Goal: Task Accomplishment & Management: Understand process/instructions

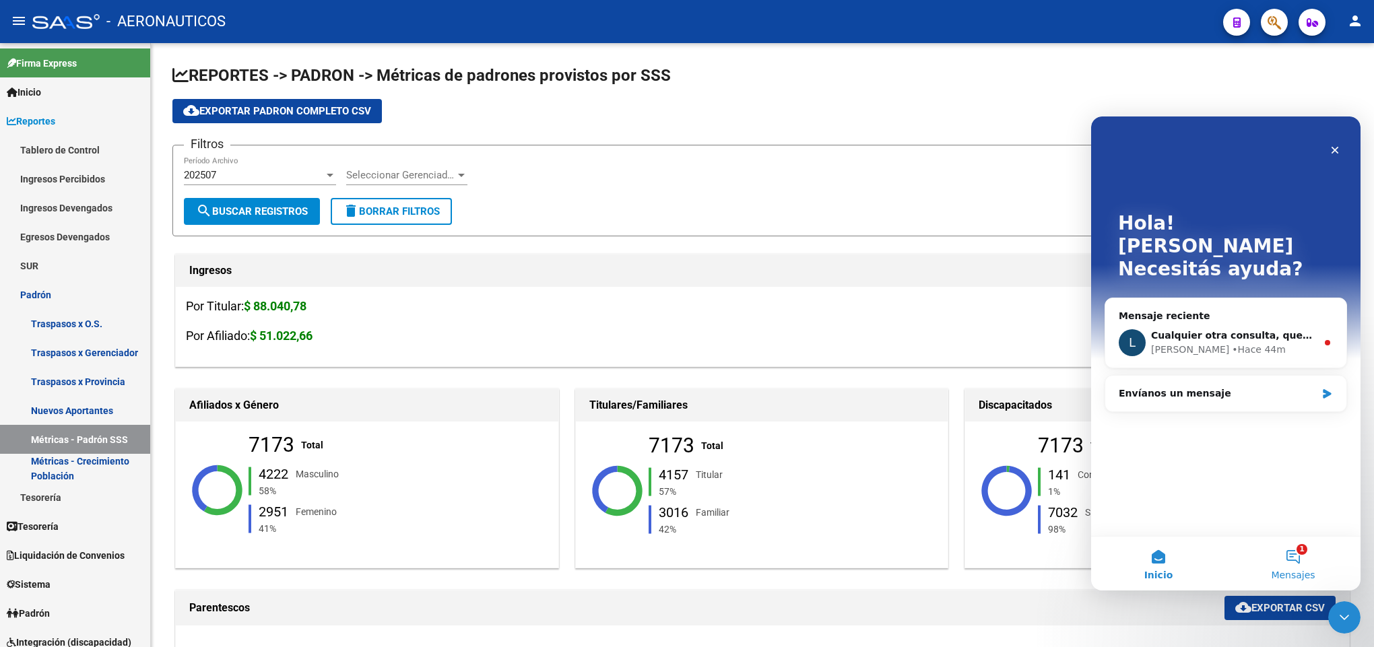
click at [1305, 579] on span "Mensajes" at bounding box center [1293, 574] width 44 height 9
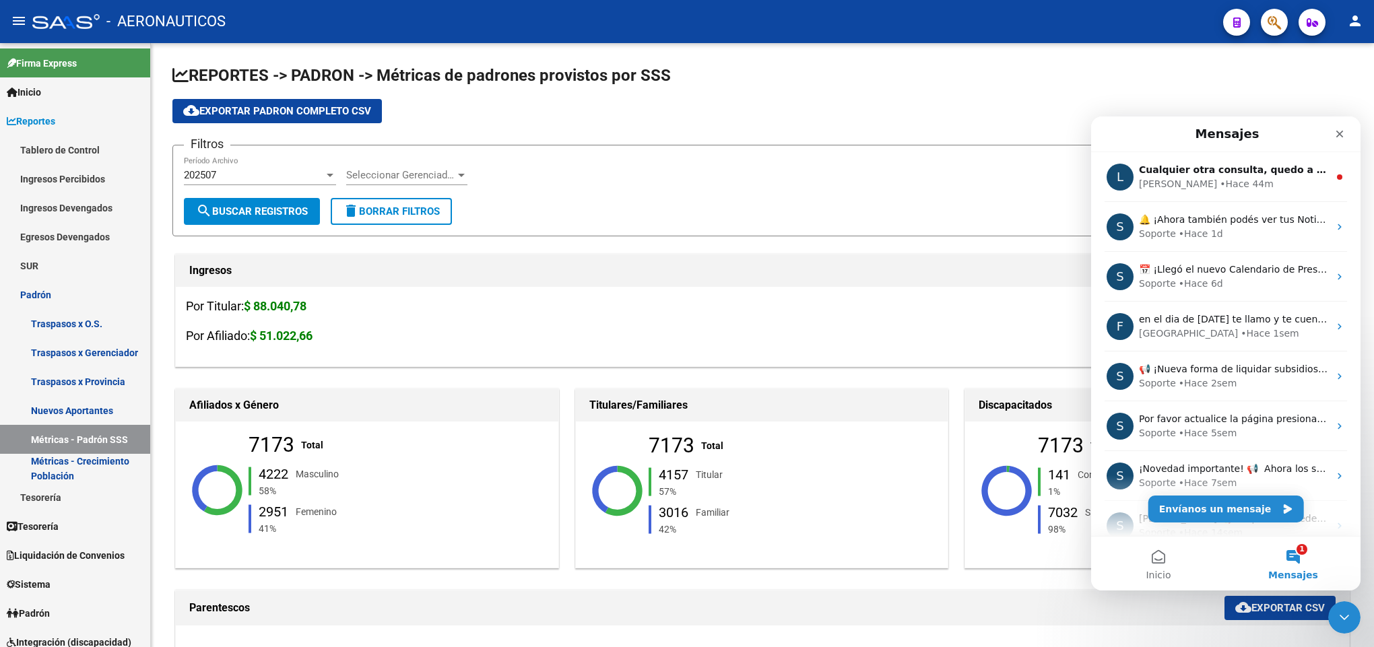
click at [1306, 553] on button "1 Mensajes" at bounding box center [1293, 564] width 135 height 54
click at [1159, 570] on span "Inicio" at bounding box center [1158, 574] width 25 height 9
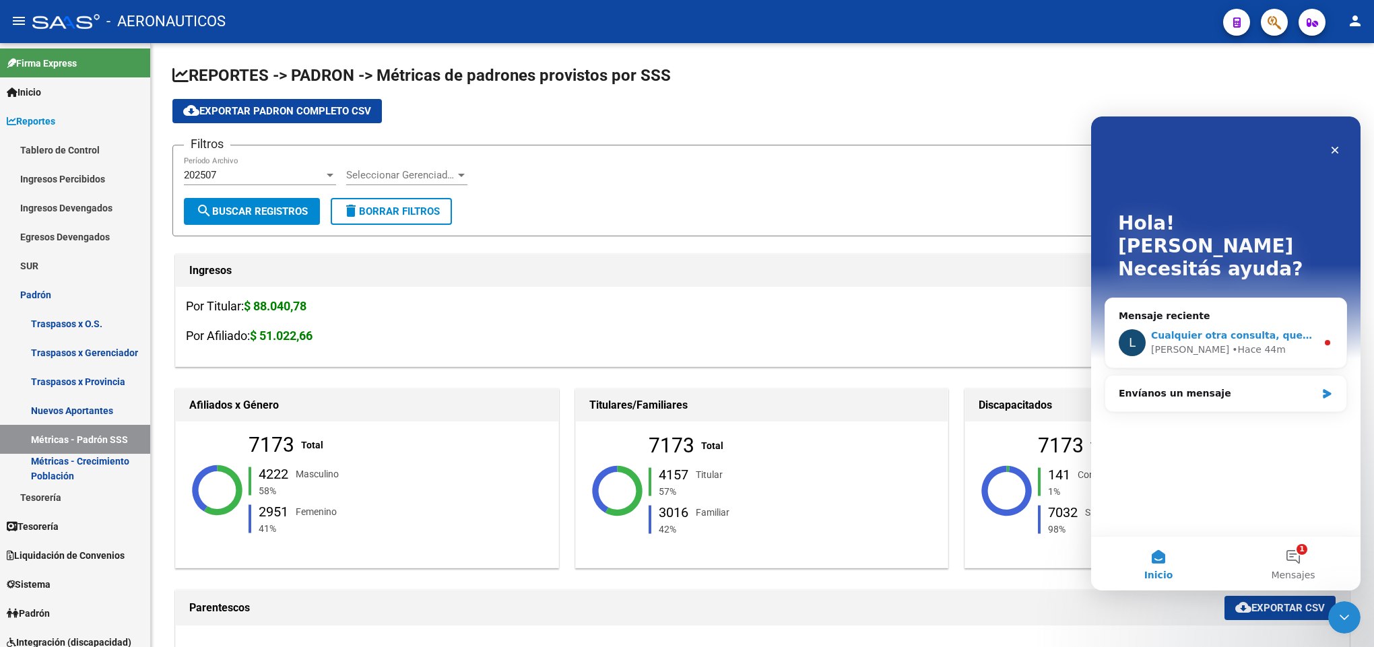
click at [1232, 343] on div "• Hace 44m" at bounding box center [1259, 350] width 54 height 14
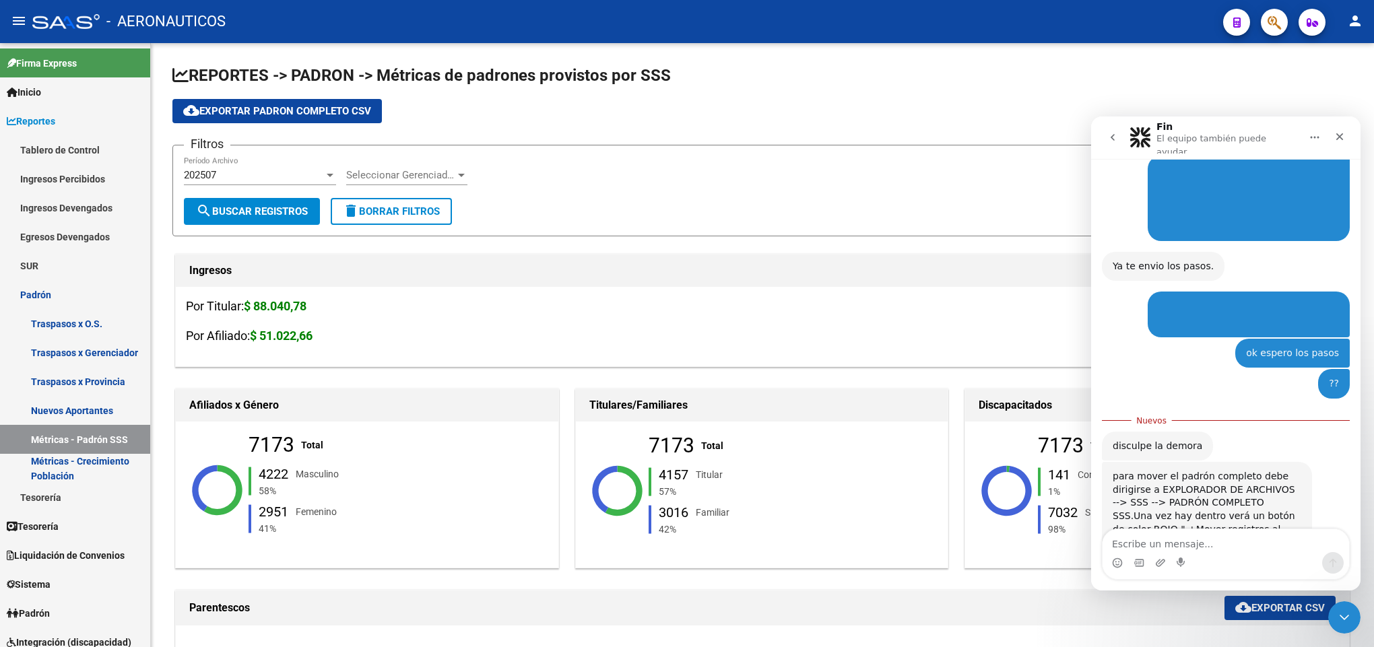
scroll to position [851, 0]
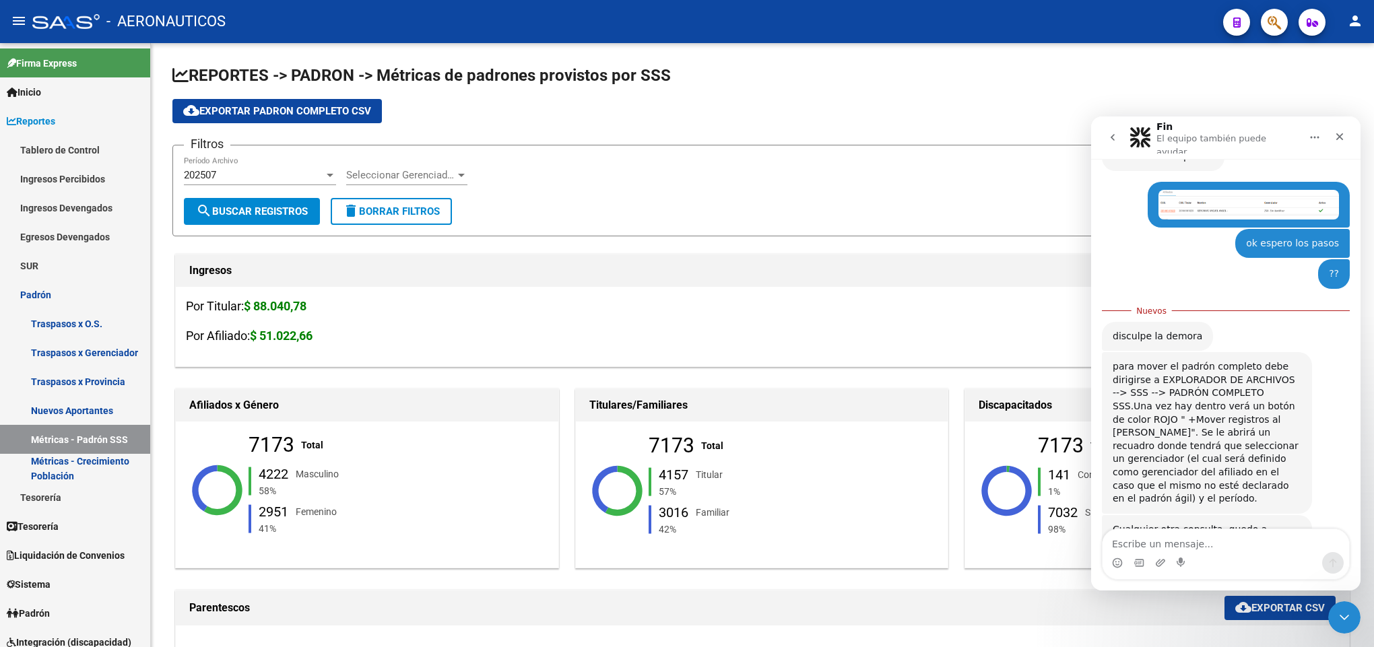
drag, startPoint x: 1221, startPoint y: 457, endPoint x: 1109, endPoint y: 327, distance: 171.9
click at [1109, 352] on div "para mover el padrón completo debe dirigirse a EXPLORADOR DE ARCHIVOS --> SSS -…" at bounding box center [1207, 433] width 210 height 162
copy div "para mover el padrón completo debe dirigirse a EXPLORADOR DE ARCHIVOS --> SSS -…"
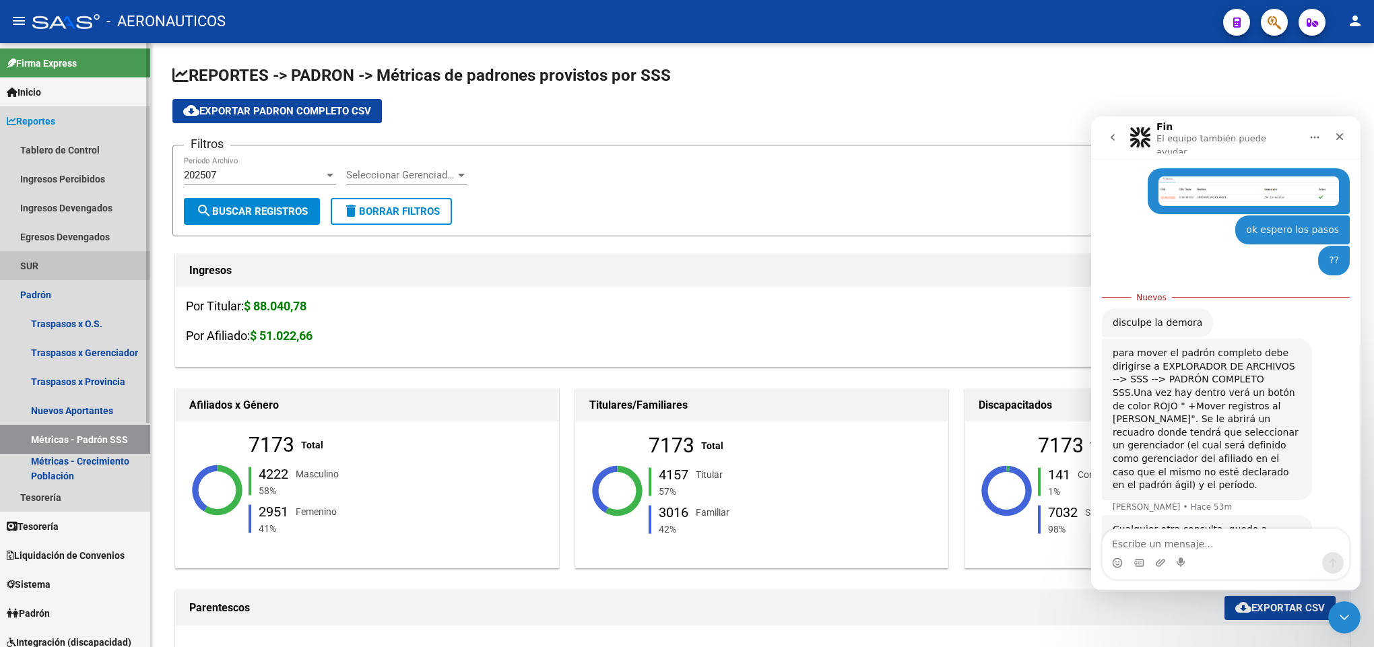
click at [73, 255] on link "SUR" at bounding box center [75, 265] width 150 height 29
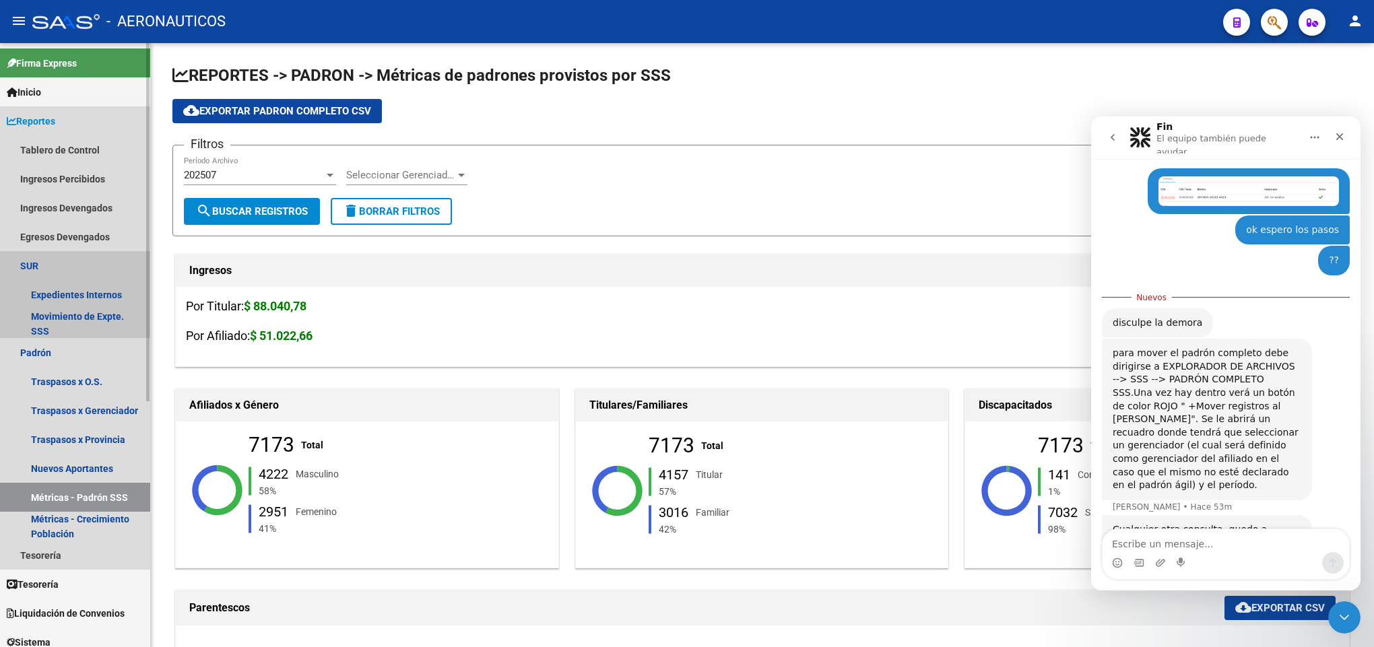
click at [73, 255] on link "SUR" at bounding box center [75, 265] width 150 height 29
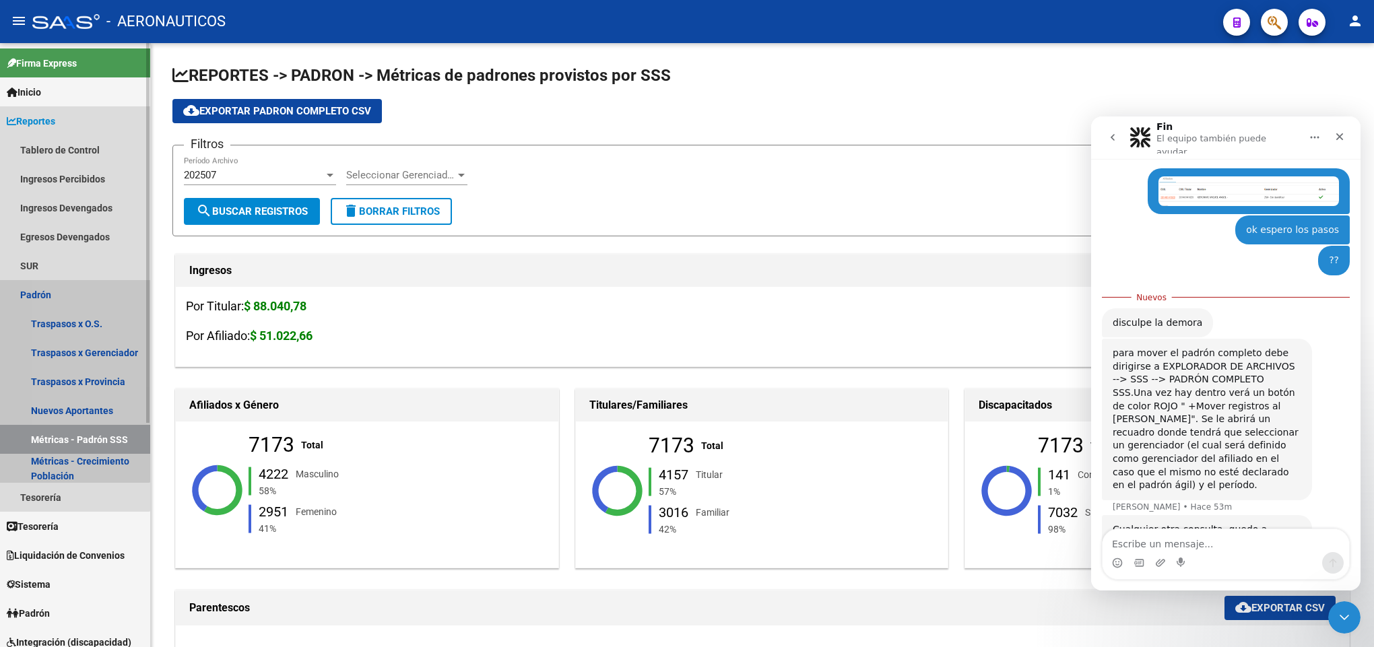
click at [69, 291] on link "Padrón" at bounding box center [75, 294] width 150 height 29
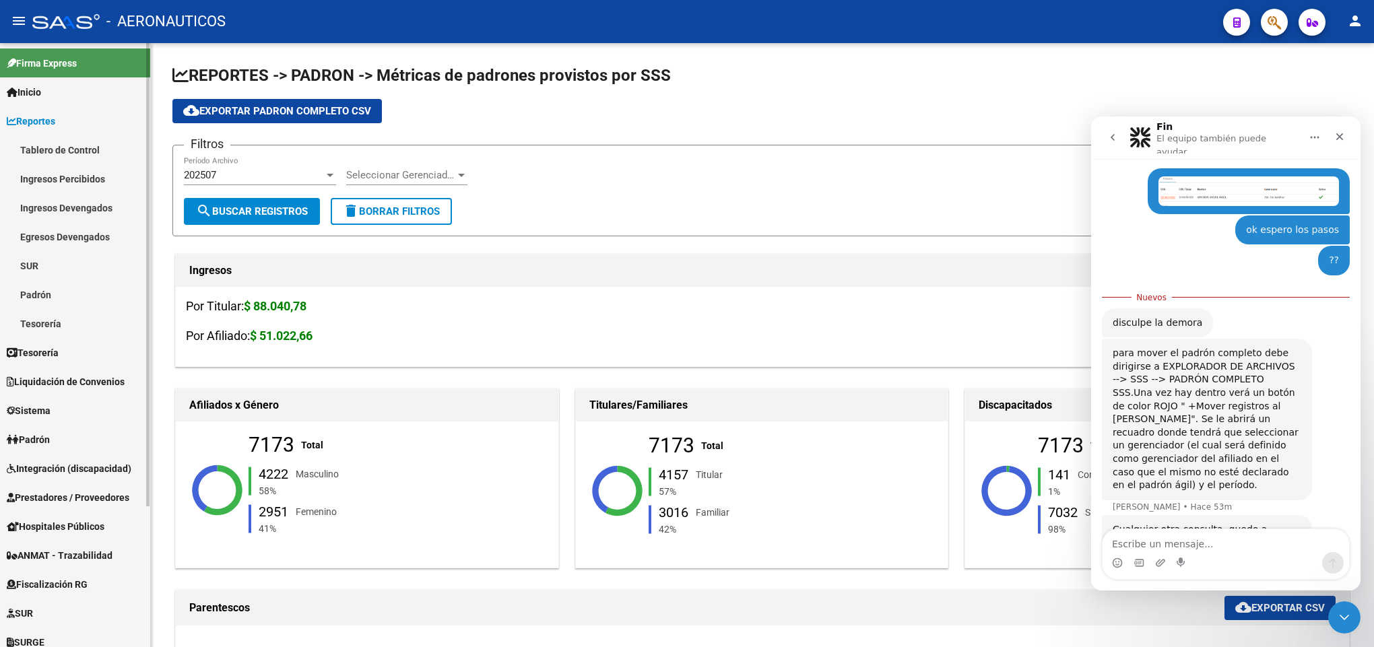
click at [67, 119] on link "Reportes" at bounding box center [75, 120] width 150 height 29
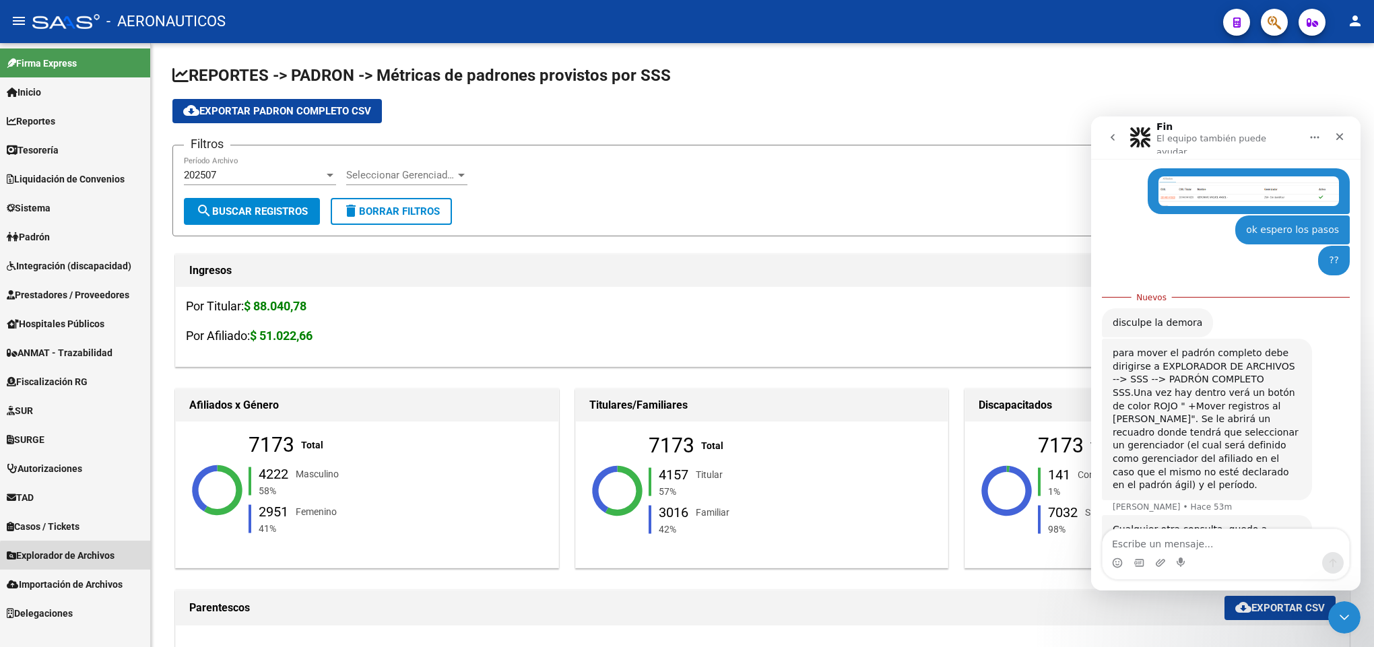
click at [86, 558] on span "Explorador de Archivos" at bounding box center [61, 555] width 108 height 15
drag, startPoint x: 150, startPoint y: 489, endPoint x: 150, endPoint y: 511, distance: 22.2
click at [150, 511] on mat-sidenav "Firma Express Inicio Calendario SSS Instructivos Contacto OS Reportes Tablero d…" at bounding box center [75, 345] width 151 height 604
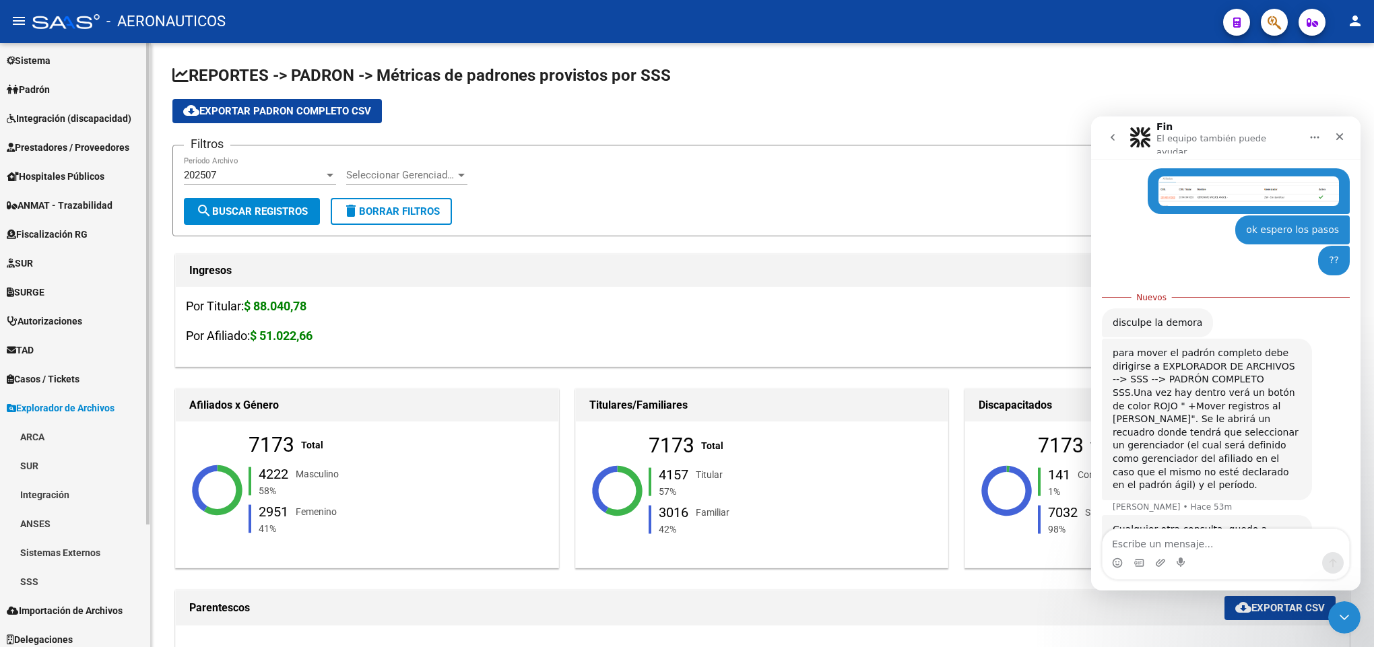
click at [138, 632] on div "Firma Express Inicio Calendario SSS Instructivos Contacto OS Reportes Tablero d…" at bounding box center [77, 275] width 154 height 758
click at [106, 581] on link "SSS" at bounding box center [75, 578] width 150 height 29
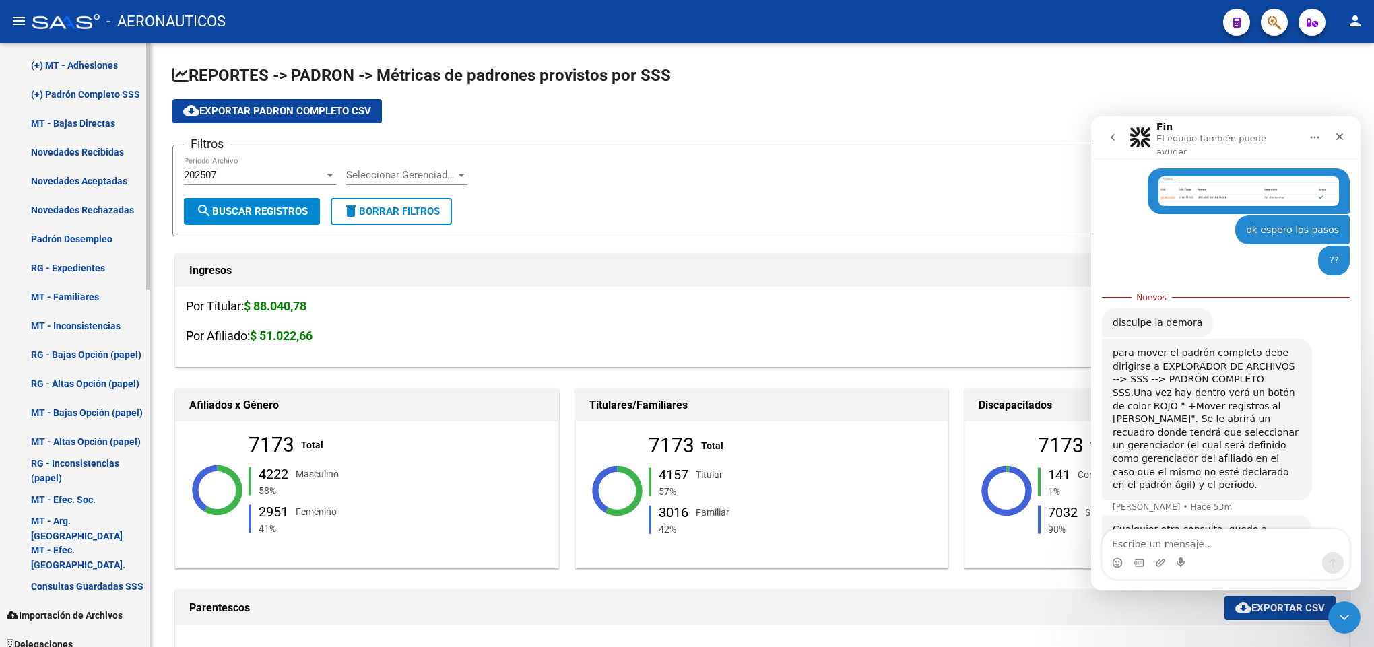
scroll to position [878, 0]
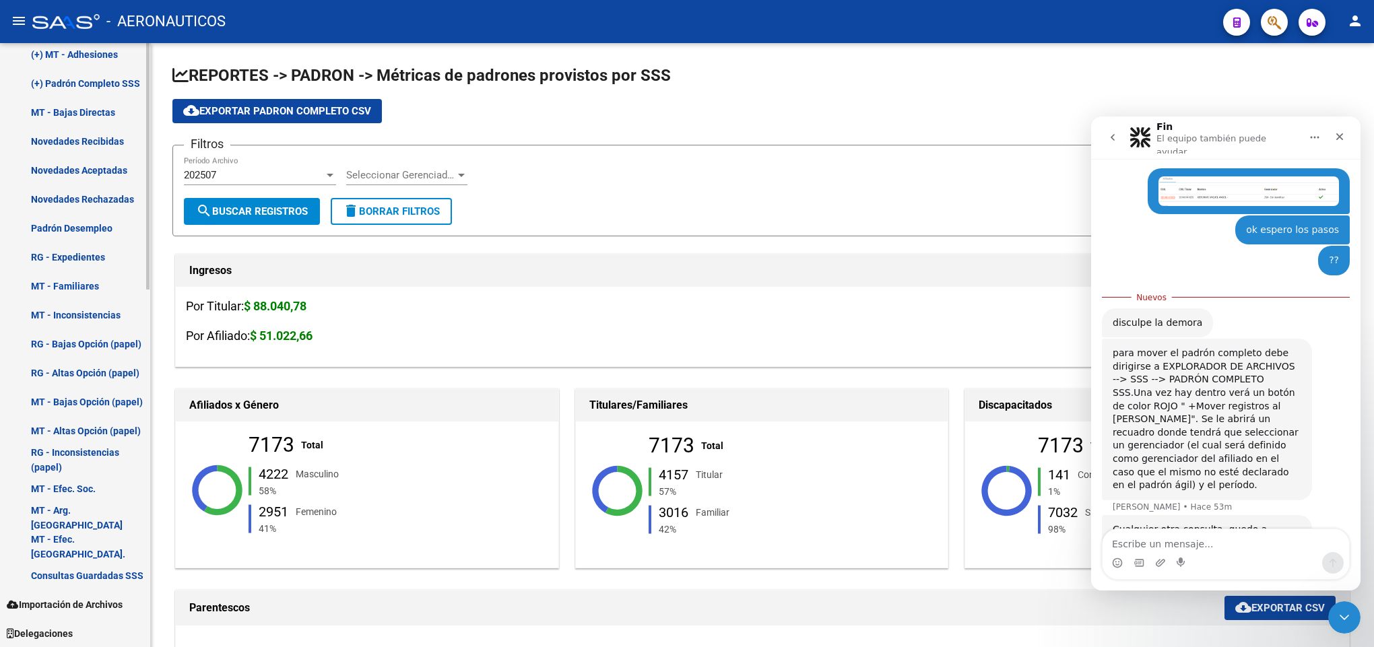
drag, startPoint x: 150, startPoint y: 413, endPoint x: 150, endPoint y: 399, distance: 14.1
click at [150, 399] on mat-sidenav "Firma Express Inicio Calendario SSS Instructivos Contacto OS Reportes Tablero d…" at bounding box center [75, 345] width 151 height 604
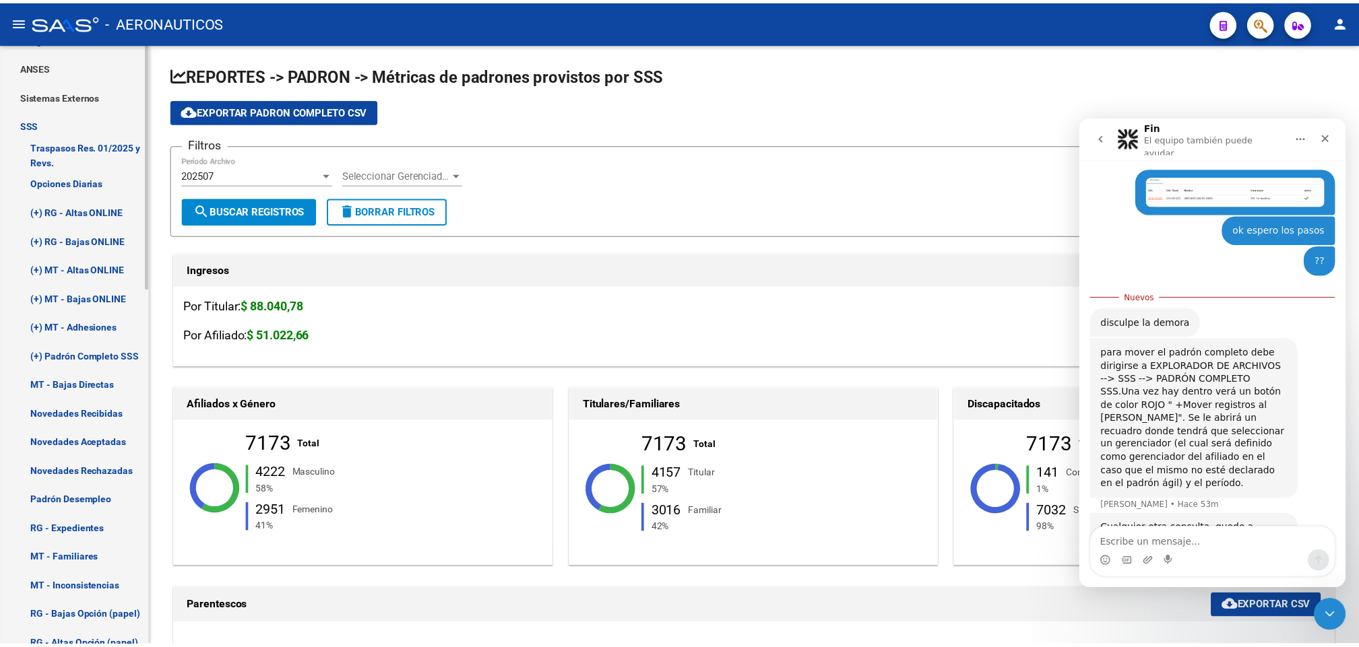
scroll to position [602, 0]
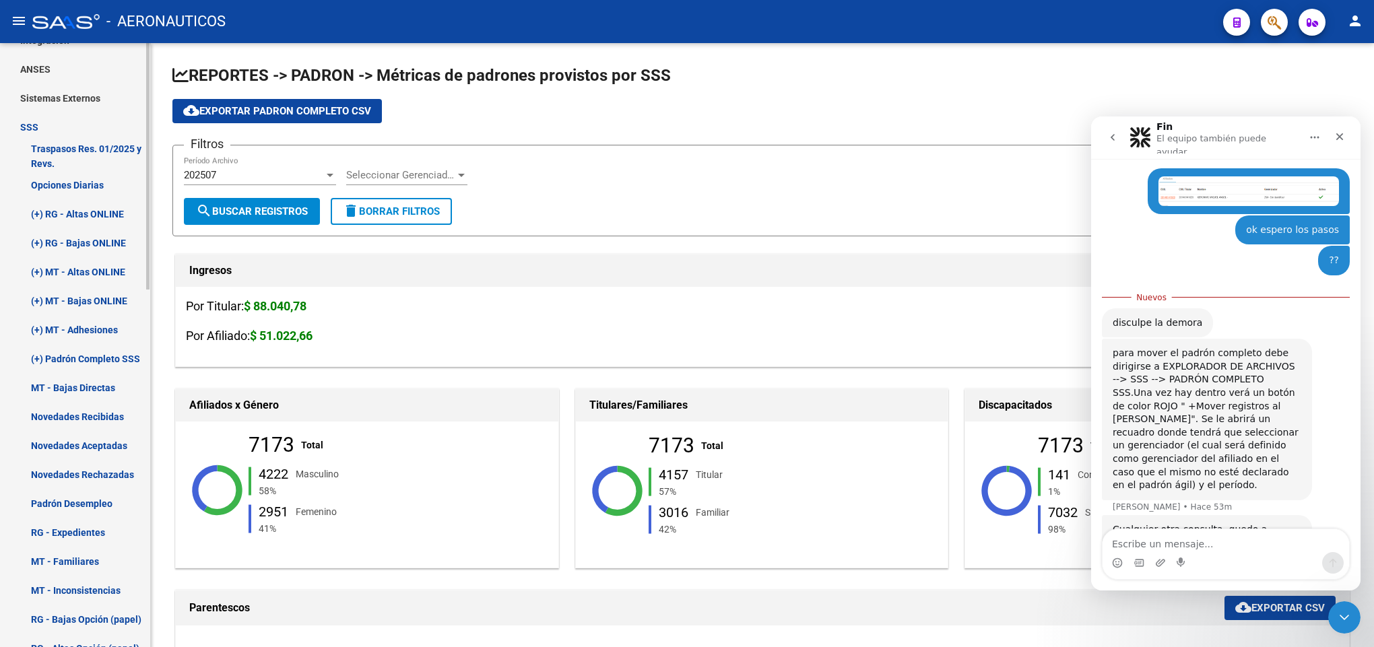
click at [152, 295] on mat-sidenav-container "Firma Express Inicio Calendario SSS Instructivos Contacto OS Reportes Tablero d…" at bounding box center [687, 345] width 1374 height 604
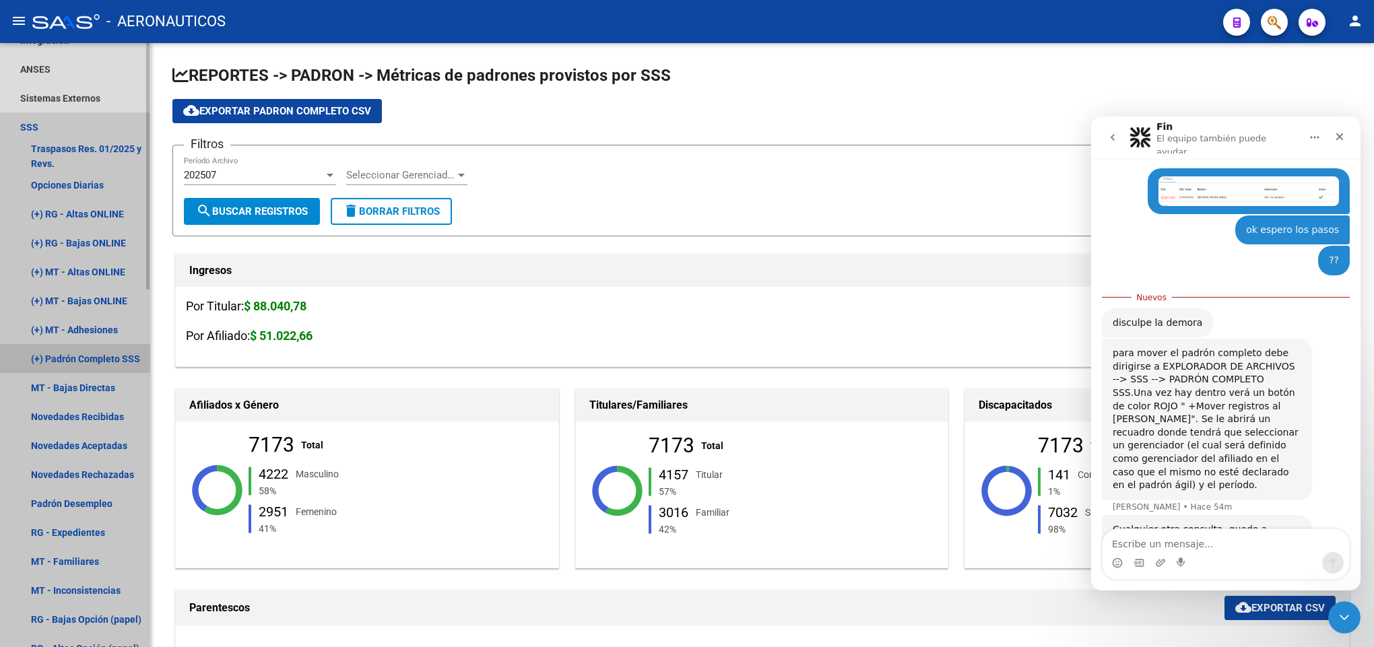
click at [123, 354] on link "(+) Padrón Completo SSS" at bounding box center [75, 358] width 150 height 29
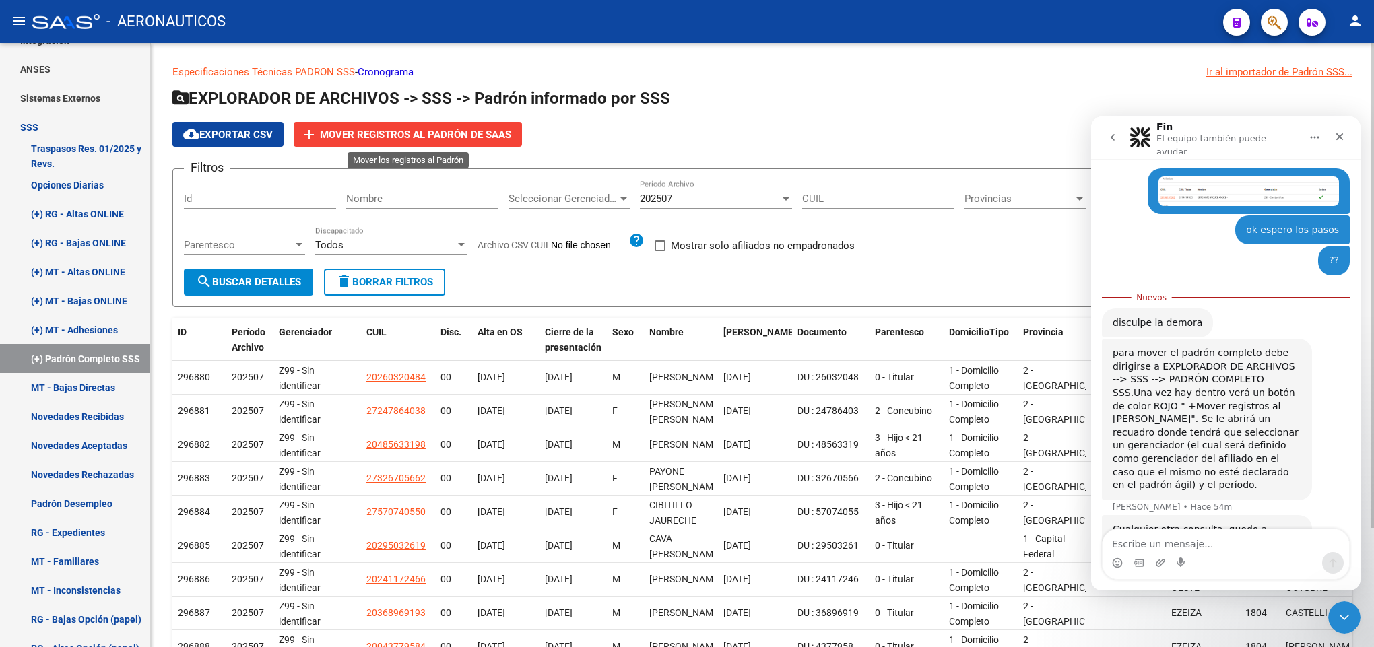
click at [390, 133] on span "Mover registros al PADRÓN de SAAS" at bounding box center [415, 135] width 191 height 12
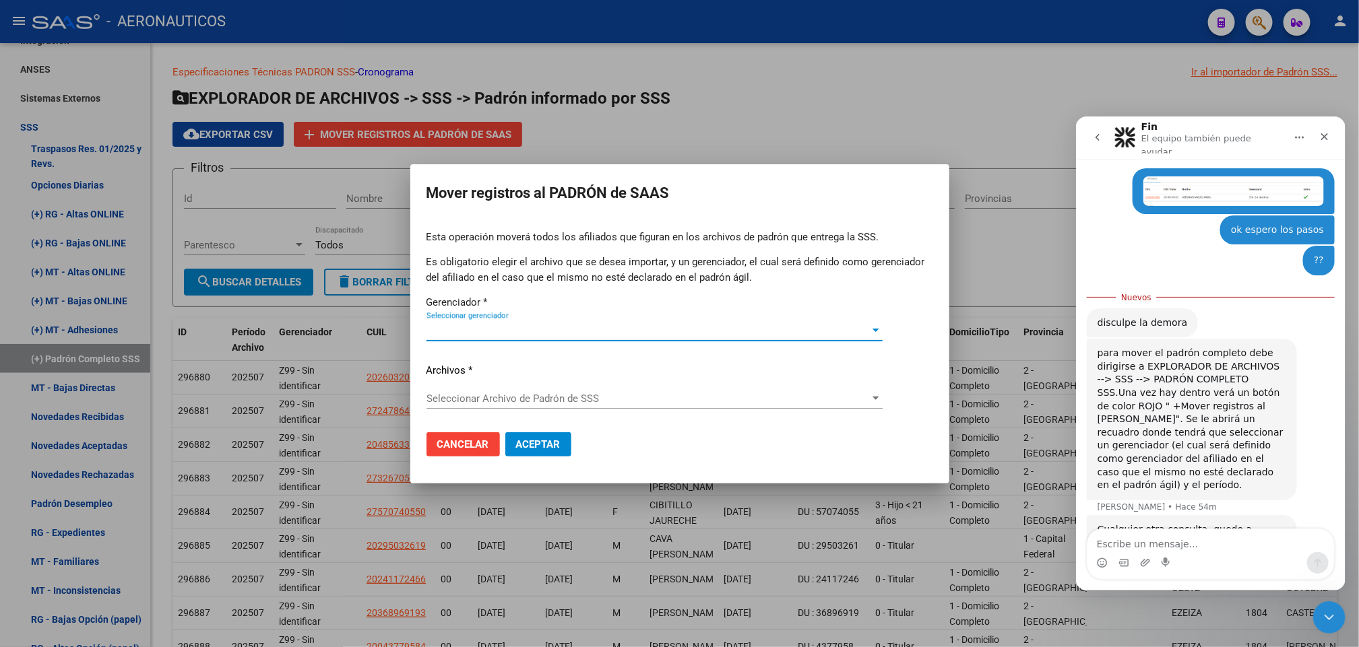
click at [830, 328] on span "Seleccionar gerenciador" at bounding box center [648, 331] width 444 height 12
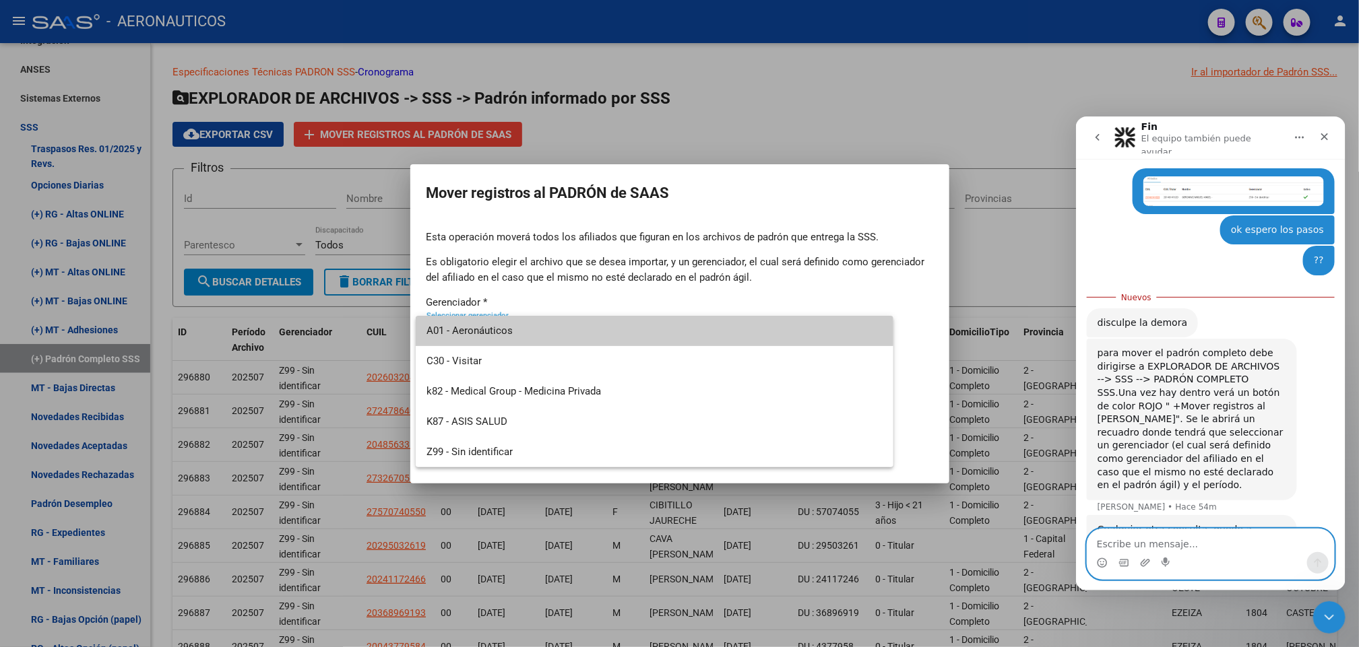
click at [1199, 544] on textarea "Escribe un mensaje..." at bounding box center [1209, 540] width 247 height 23
type textarea "no entiendo"
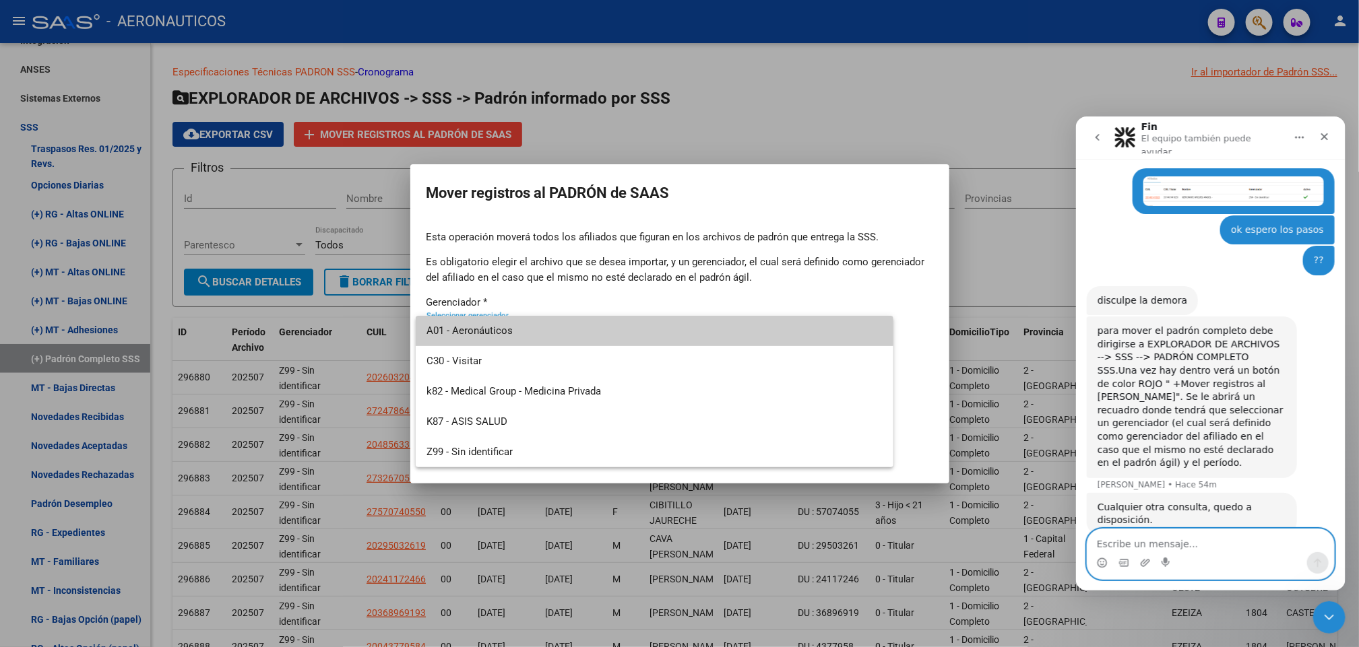
scroll to position [883, 0]
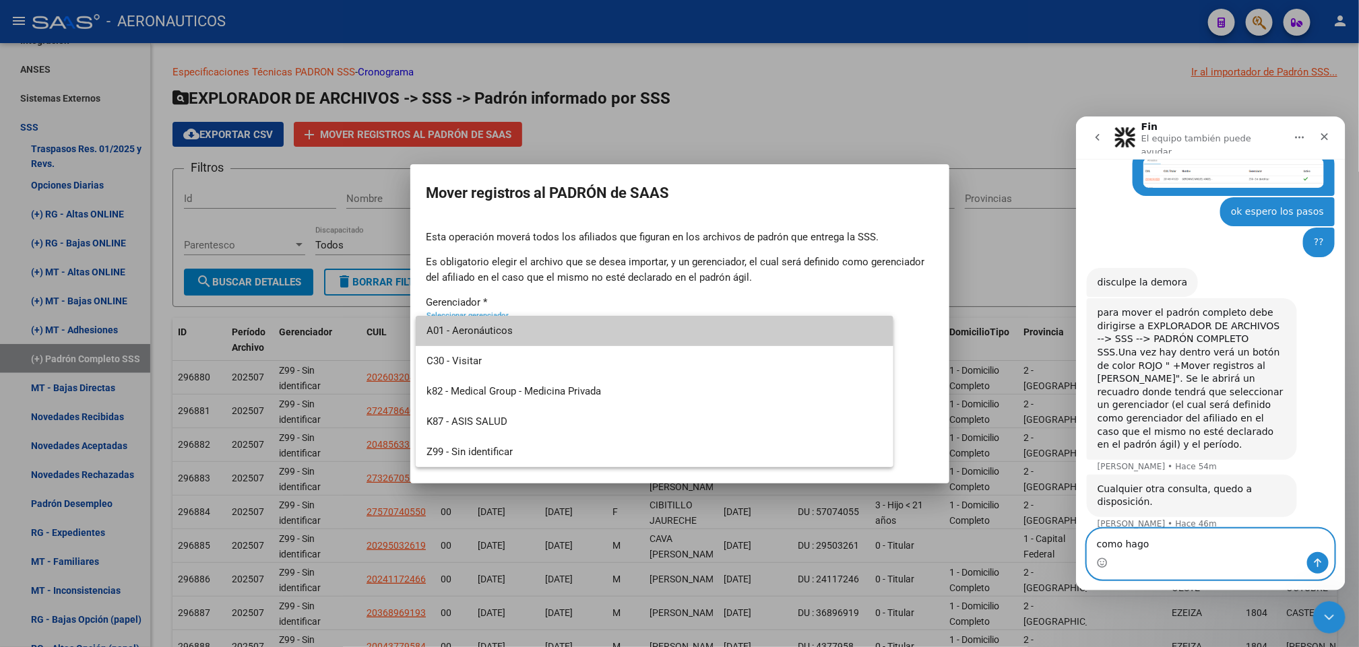
type textarea "como hago"
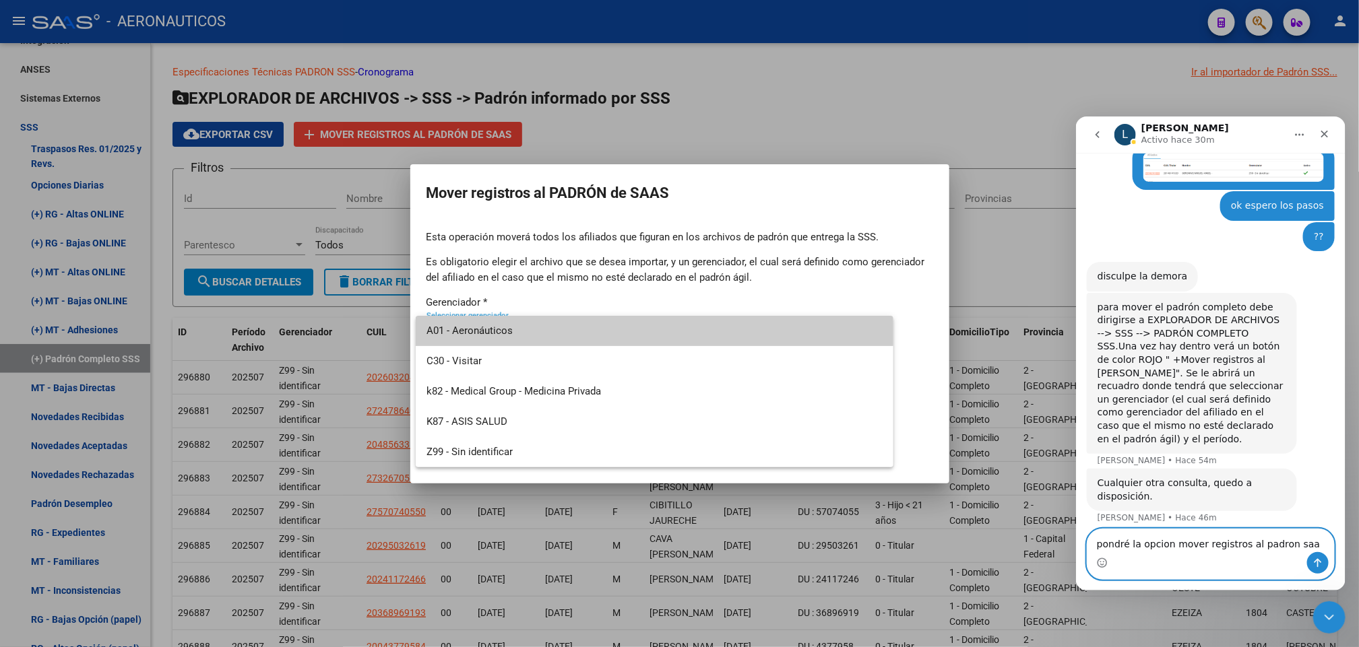
type textarea "pondré la opcion mover registros al padron saas"
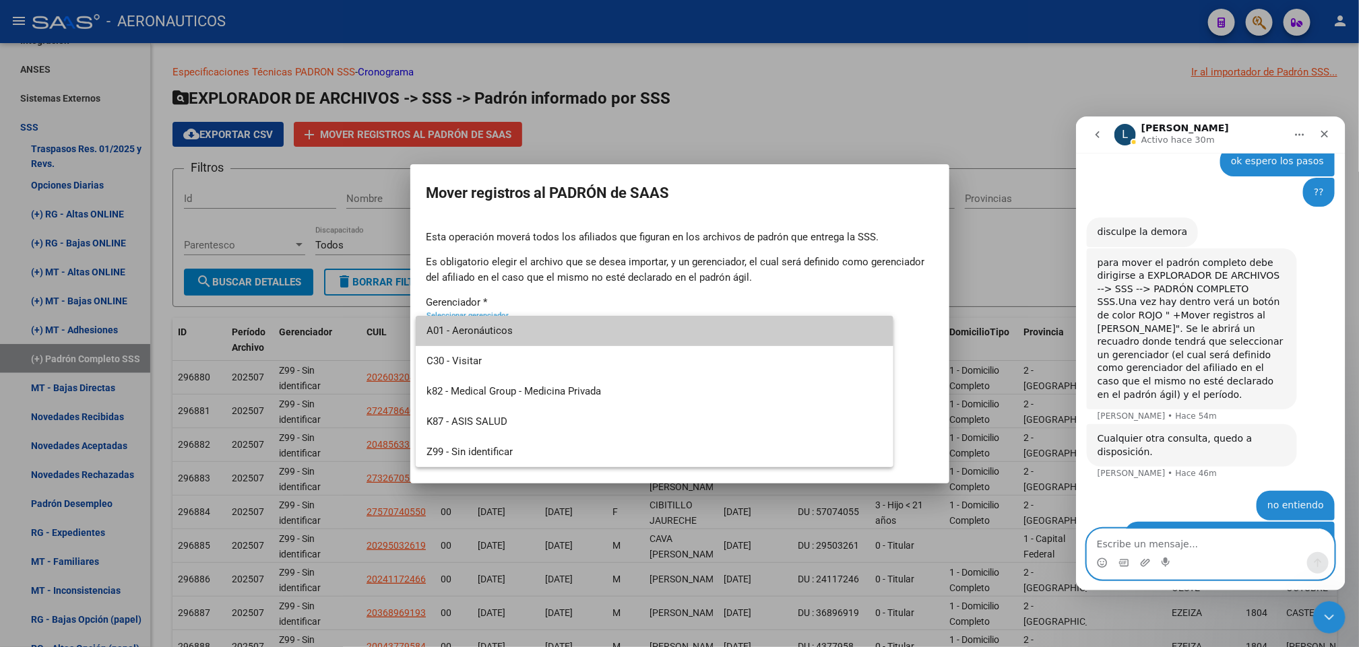
scroll to position [926, 0]
type textarea "si pongo sin identificar, los enviara a sin identificar"
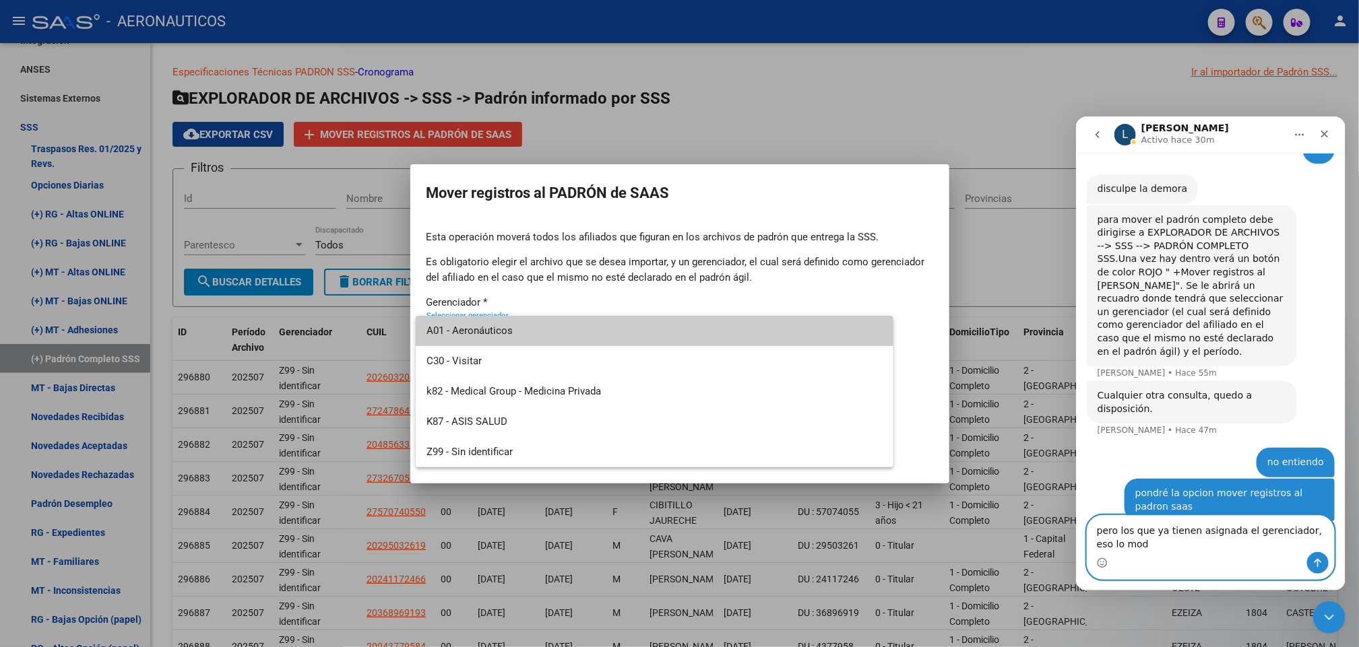
scroll to position [984, 0]
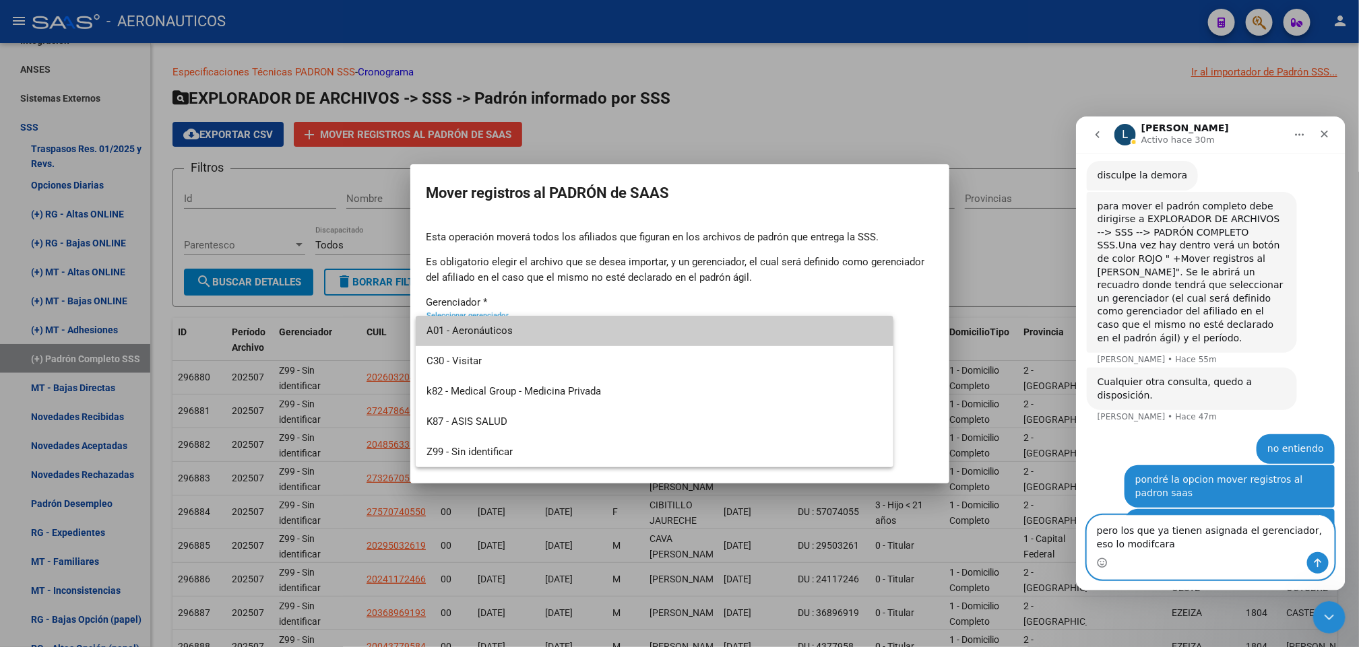
type textarea "pero los que ya tienen asignada el gerenciador, eso lo modifcara?"
